Goal: Information Seeking & Learning: Understand process/instructions

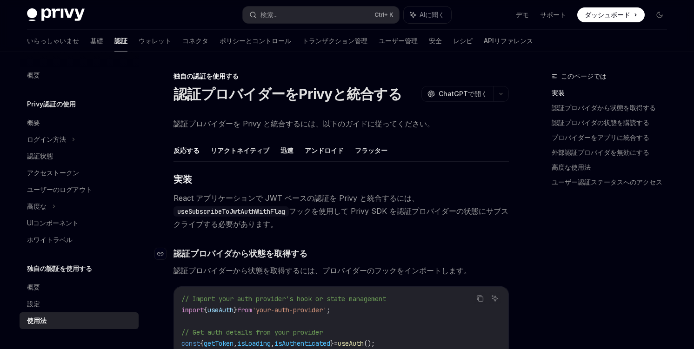
click at [186, 251] on font "認証プロバイダから状態を取得する" at bounding box center [240, 254] width 134 height 10
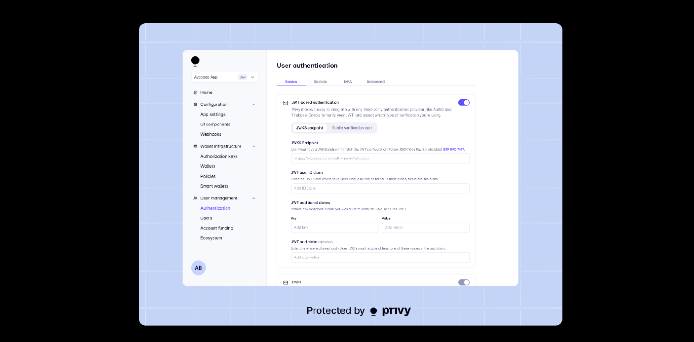
scroll to position [93, 0]
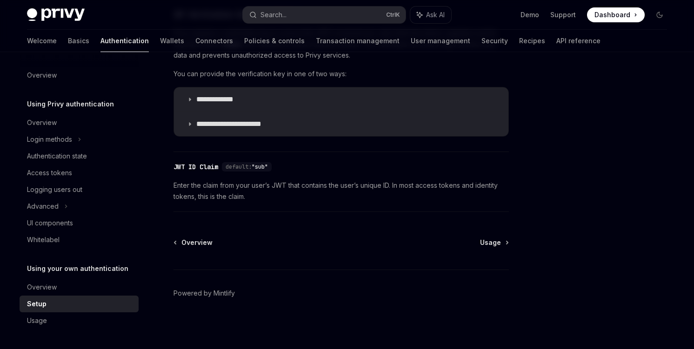
scroll to position [521, 0]
click at [204, 242] on span "Overview" at bounding box center [196, 241] width 31 height 9
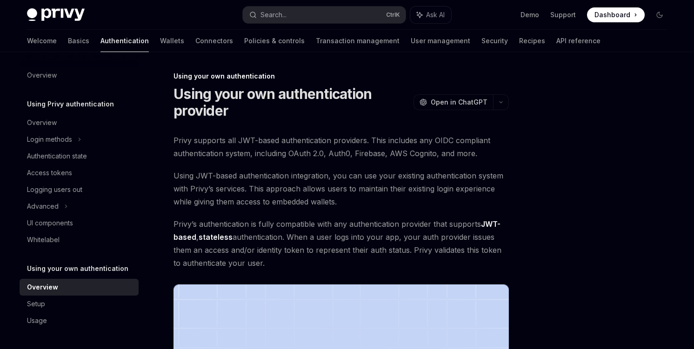
type textarea "*"
drag, startPoint x: 238, startPoint y: 121, endPoint x: 244, endPoint y: 118, distance: 6.5
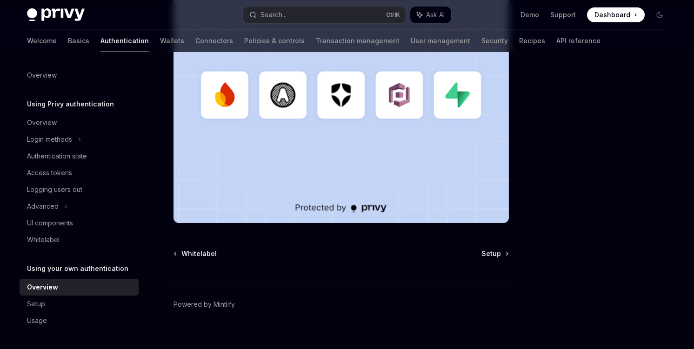
scroll to position [313, 0]
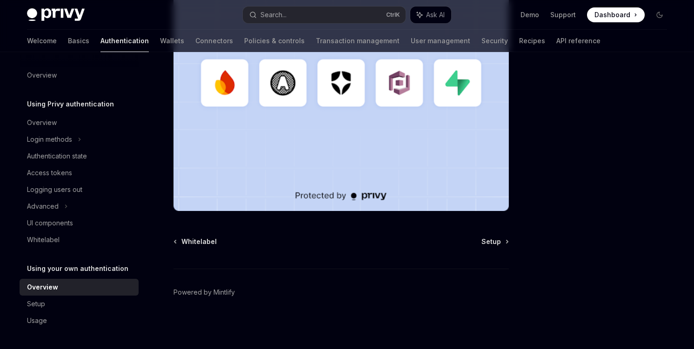
click at [251, 223] on div "Using your own authentication Using your own authentication provider OpenAI Ope…" at bounding box center [253, 53] width 513 height 591
